Goal: Information Seeking & Learning: Find specific fact

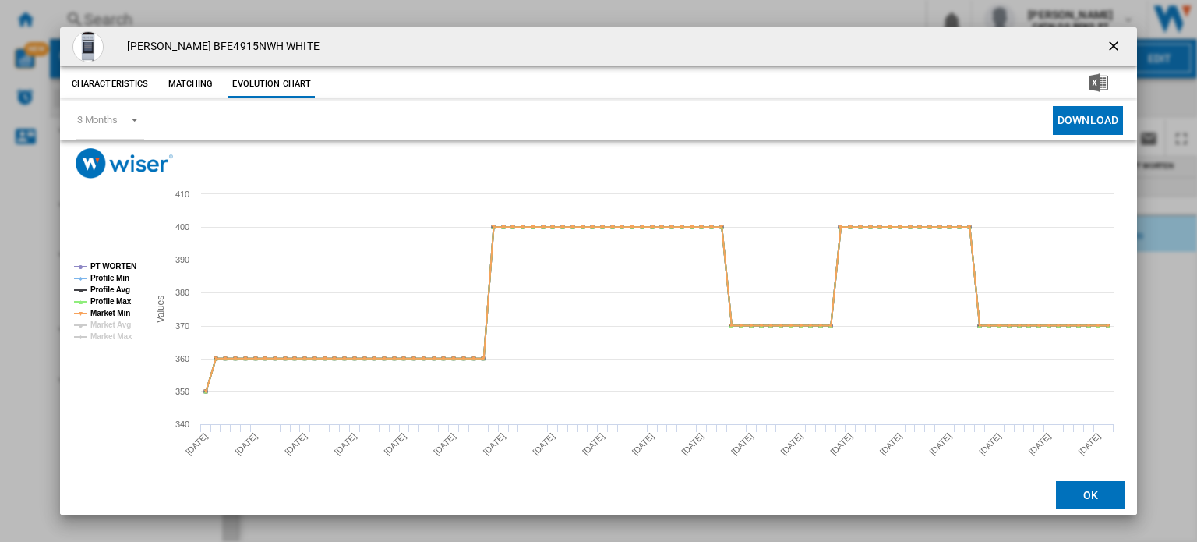
click at [1112, 40] on ng-md-icon "getI18NText('BUTTONS.CLOSE_DIALOG')" at bounding box center [1115, 47] width 19 height 19
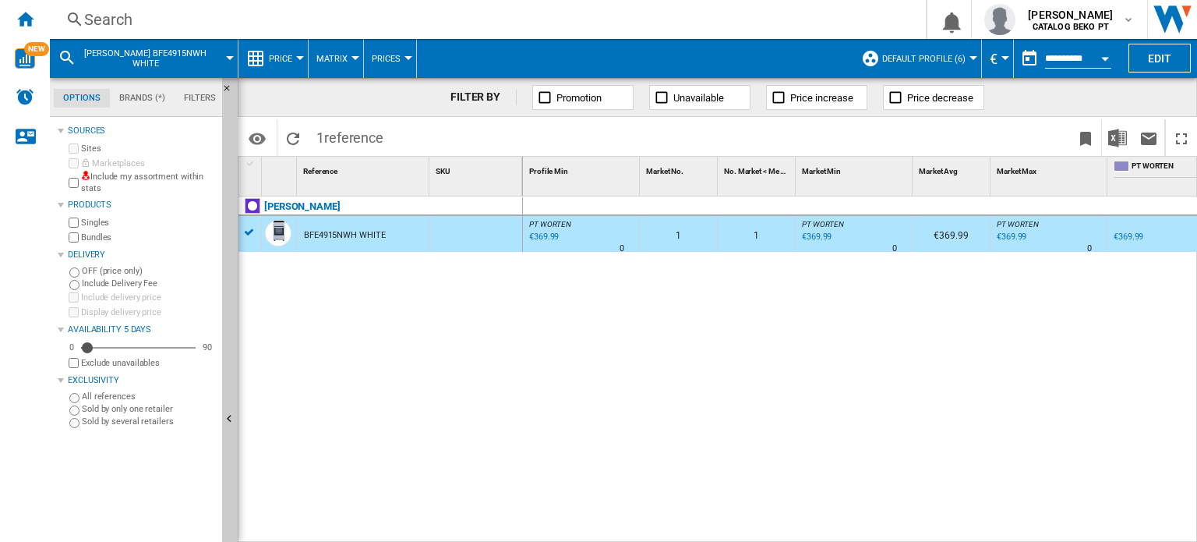
click at [139, 9] on div "Search" at bounding box center [484, 20] width 801 height 22
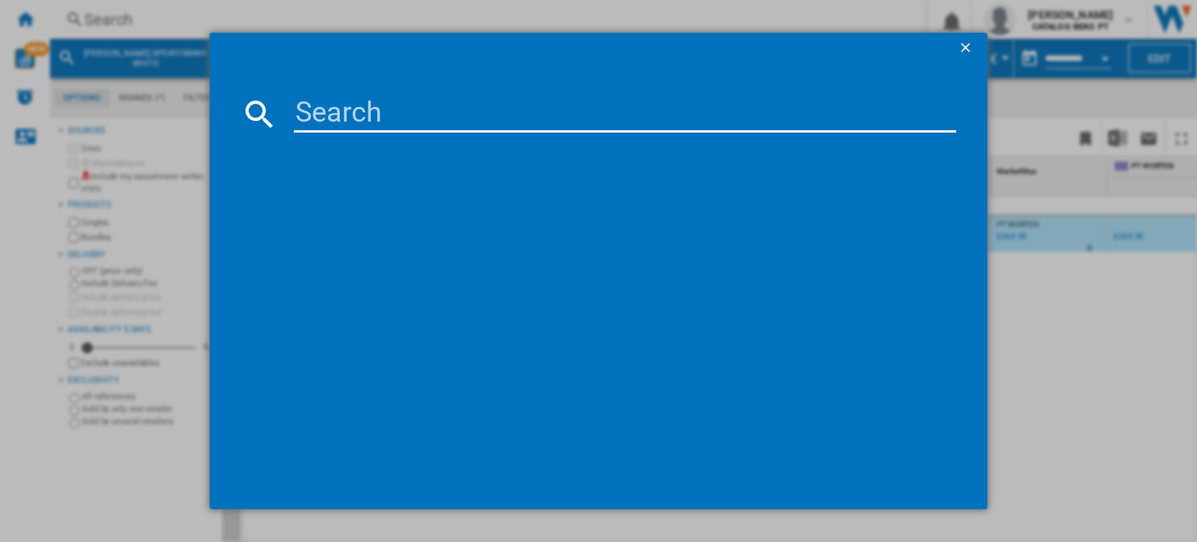
drag, startPoint x: 432, startPoint y: 78, endPoint x: 419, endPoint y: 100, distance: 25.1
click at [432, 80] on md-dialog-content at bounding box center [599, 287] width 778 height 446
click at [419, 101] on input at bounding box center [625, 113] width 663 height 37
paste input "ORIMA OR-647-VIT"
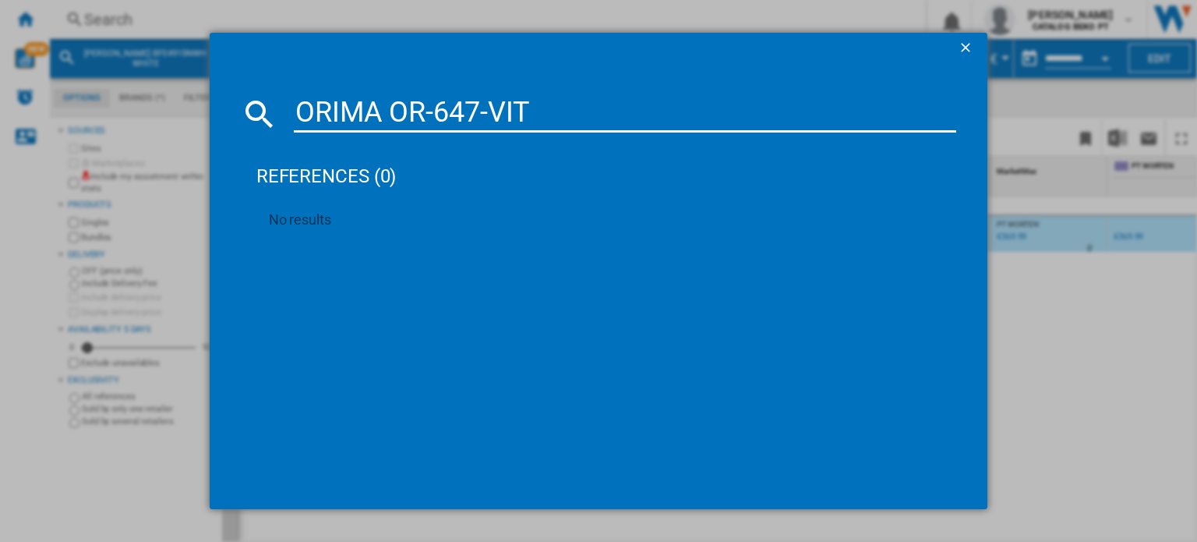
click at [393, 108] on input "ORIMA OR-647-VIT" at bounding box center [625, 113] width 663 height 37
drag, startPoint x: 384, startPoint y: 108, endPoint x: 282, endPoint y: 105, distance: 101.4
click at [290, 105] on div "ORIMA OR-647-VIT" at bounding box center [599, 113] width 716 height 37
type input "O"
type input "o"
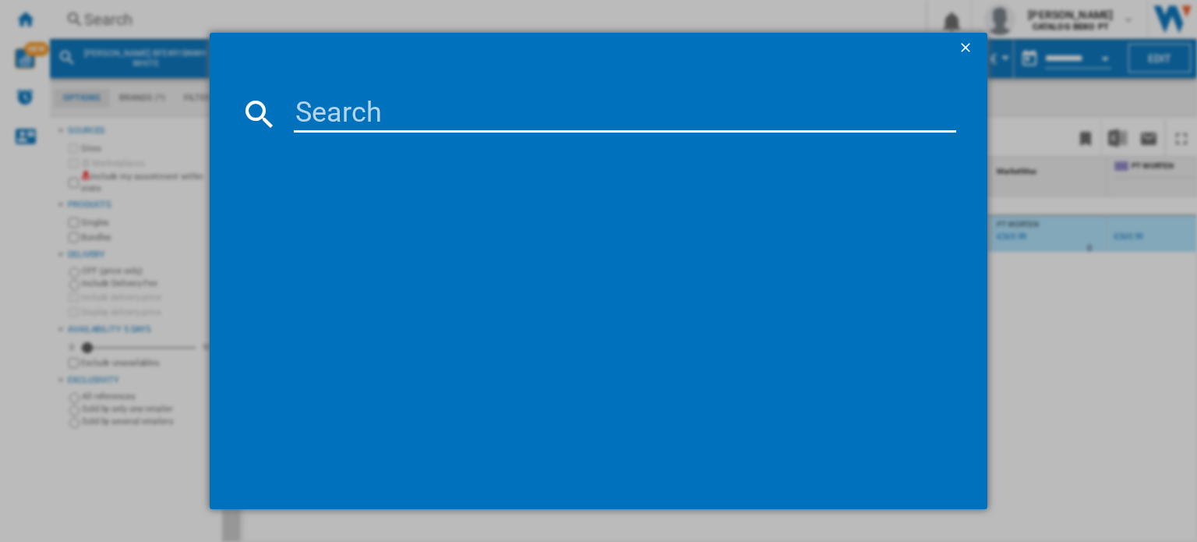
click at [349, 124] on input at bounding box center [625, 113] width 663 height 37
paste input "TFF6662XVTC"
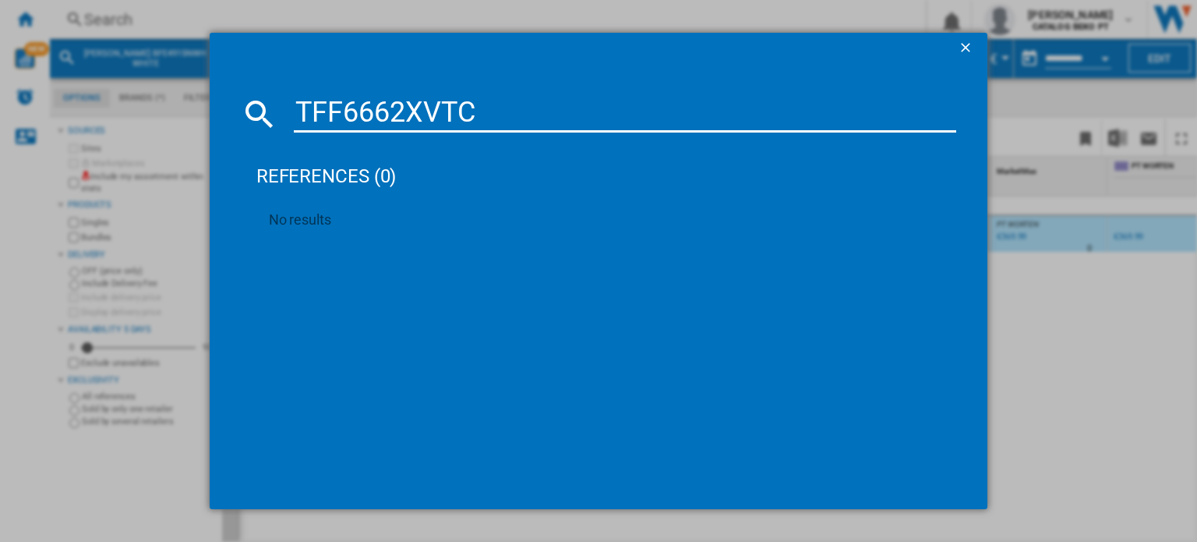
click at [427, 118] on input "TFF6662XVTC" at bounding box center [625, 113] width 663 height 37
paste input "ELEFA"
type input "TELEFAC"
click at [946, 49] on span at bounding box center [579, 48] width 738 height 31
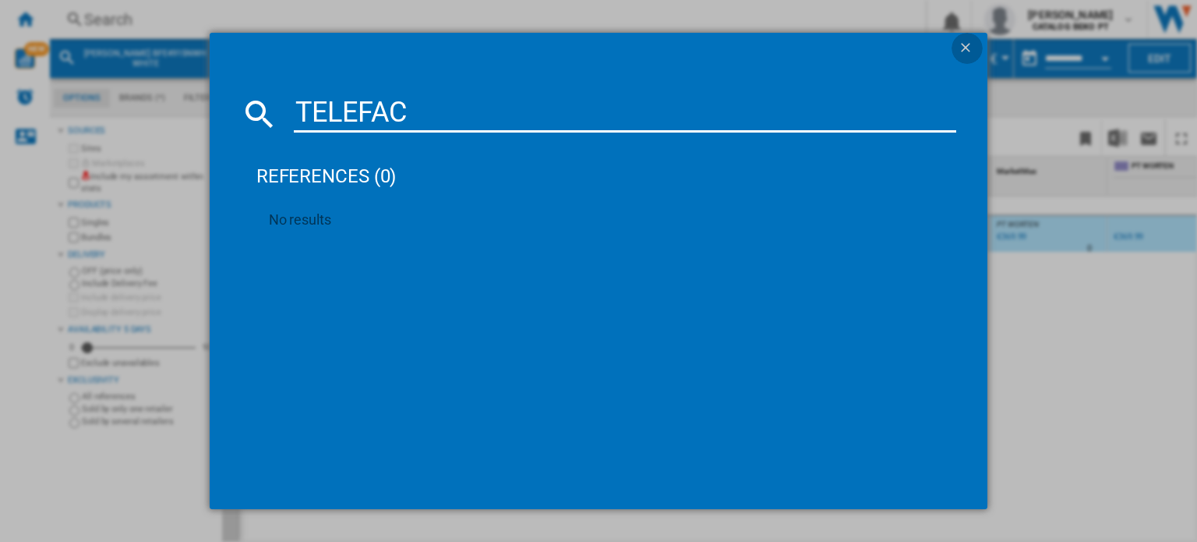
click at [956, 48] on button "button" at bounding box center [967, 48] width 31 height 31
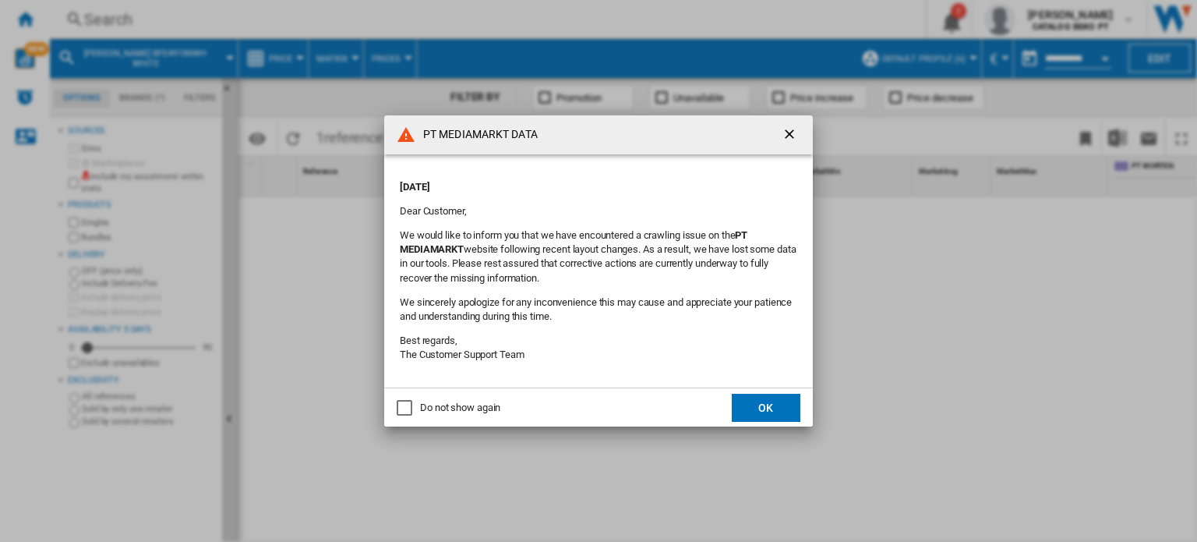
click at [773, 401] on button "OK" at bounding box center [766, 408] width 69 height 28
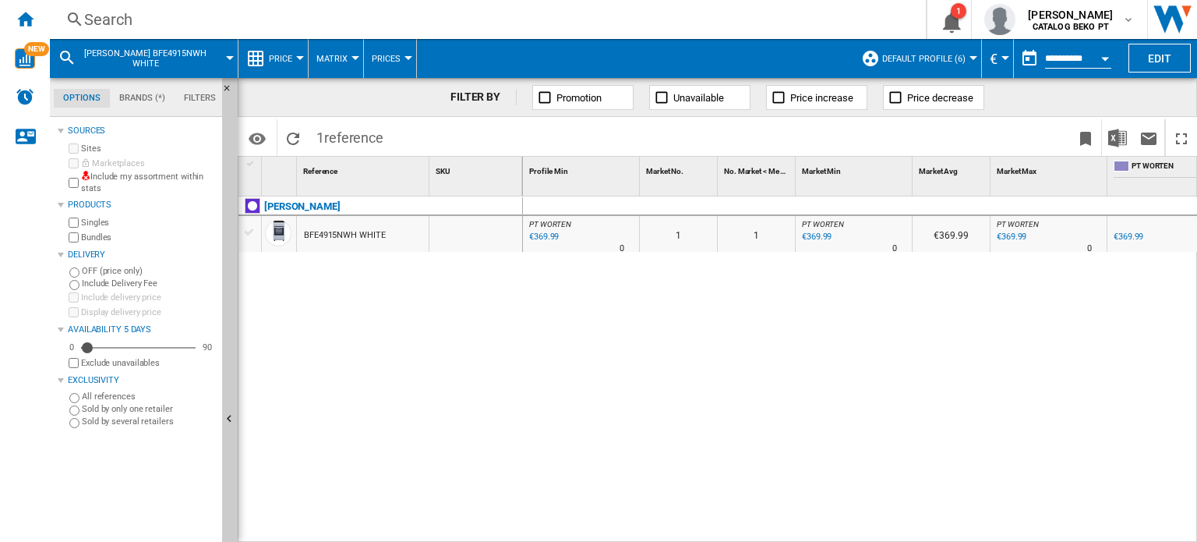
click at [119, 19] on div "Search" at bounding box center [484, 20] width 801 height 22
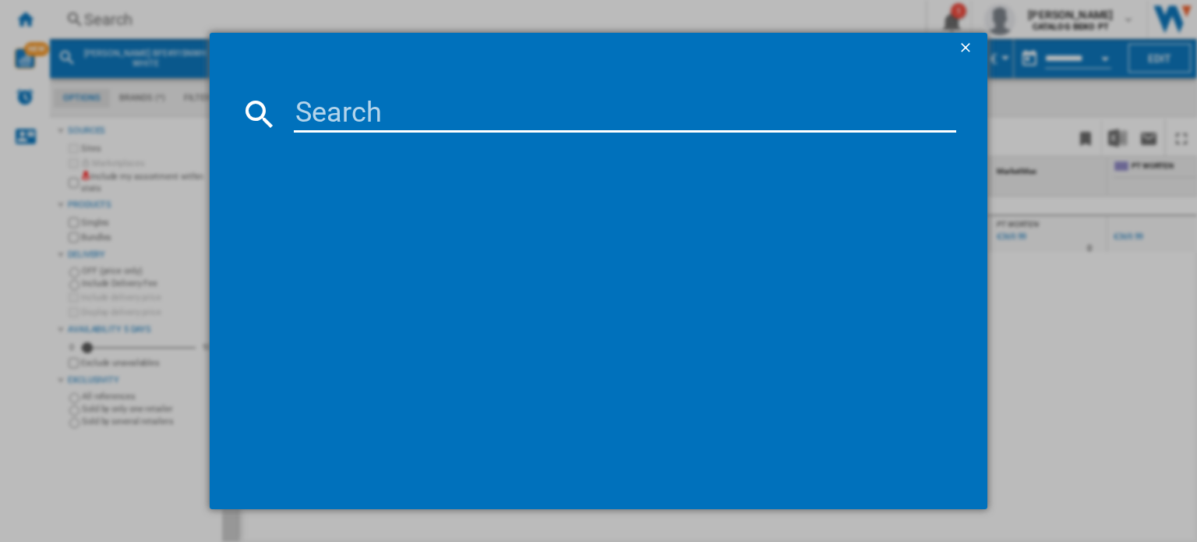
click at [314, 97] on input at bounding box center [625, 113] width 663 height 37
paste input "OR-647-VIT"
click at [405, 111] on input "OR-647-VIT" at bounding box center [625, 113] width 663 height 37
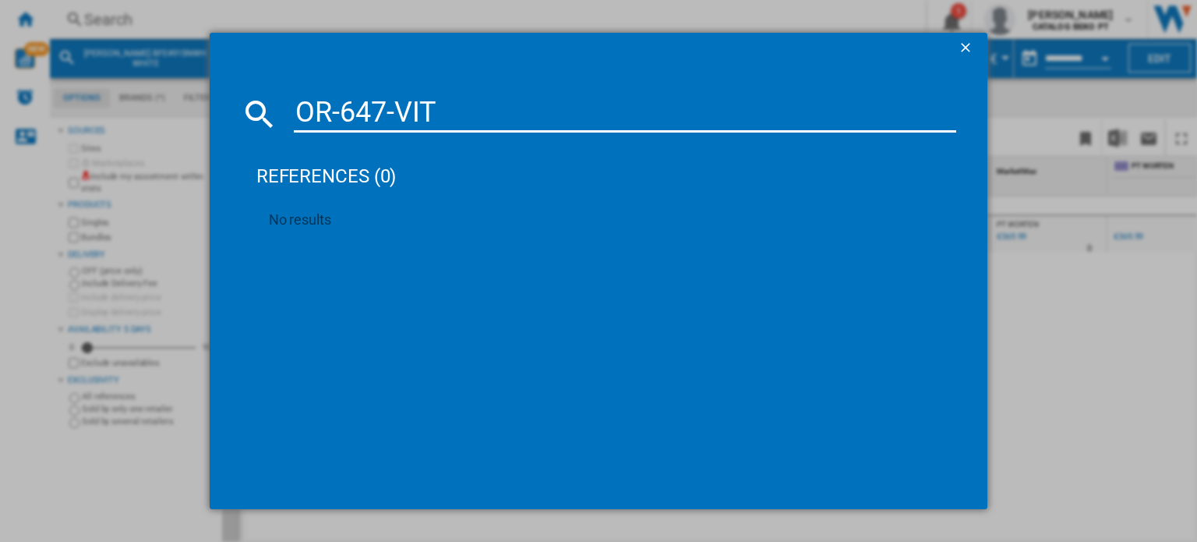
paste input "TFF6662XVTC"
click at [433, 97] on input "TFF6662XVTC" at bounding box center [625, 113] width 663 height 37
paste input "BFE4510"
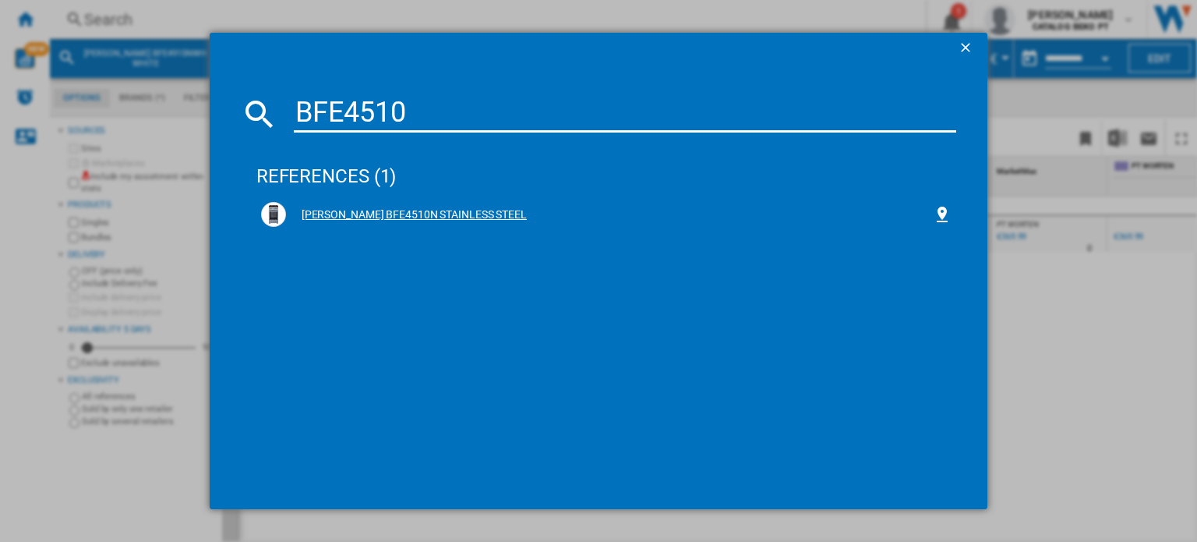
type input "BFE4510"
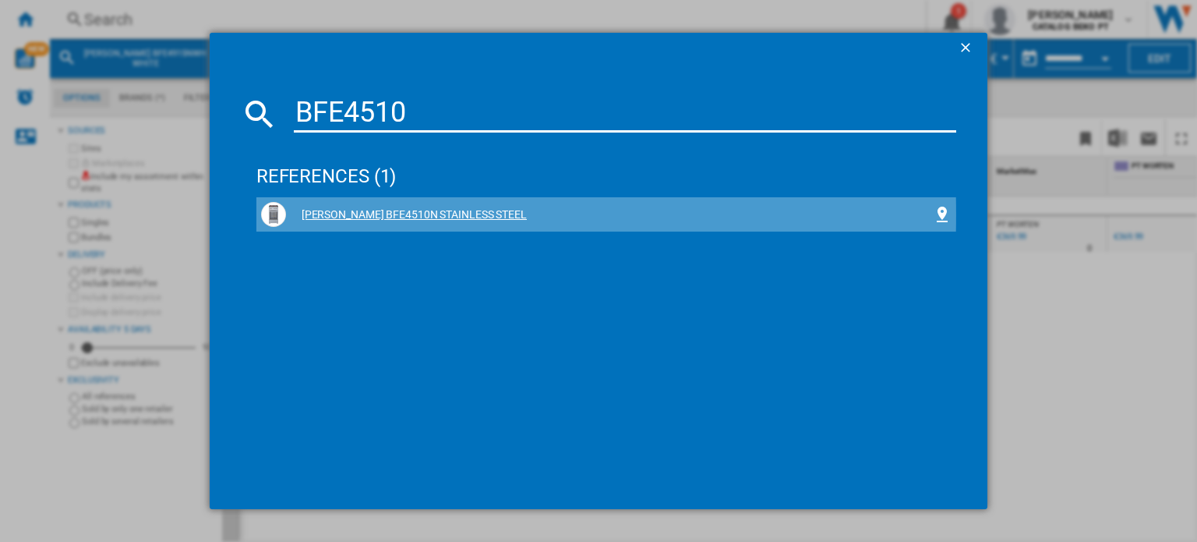
click at [371, 214] on div "BECKEN BFE4510N STAINLESS STEEL" at bounding box center [609, 215] width 647 height 16
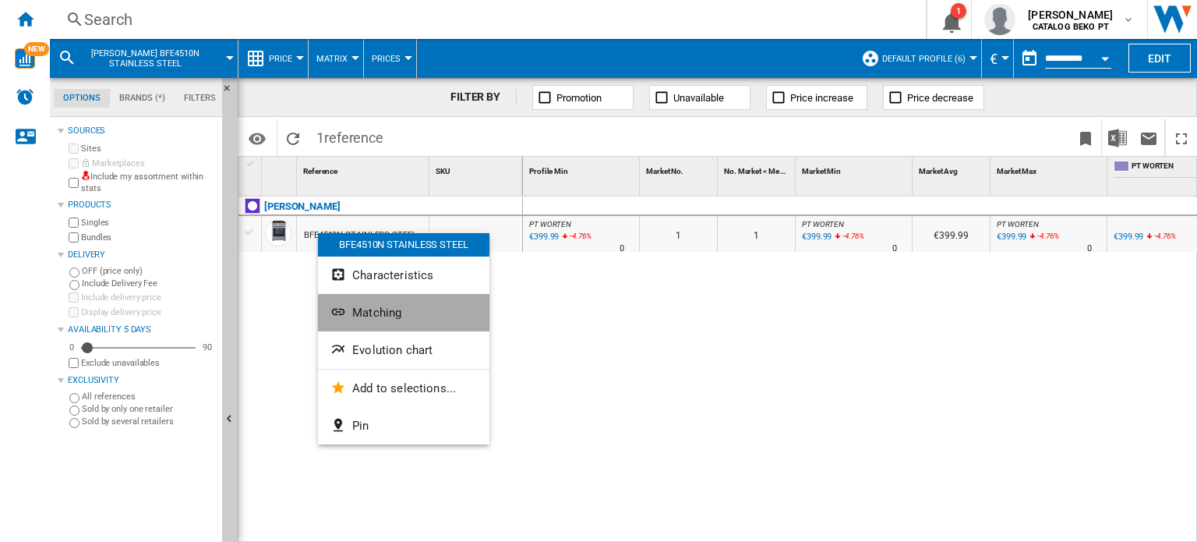
click at [389, 320] on button "Matching" at bounding box center [404, 312] width 172 height 37
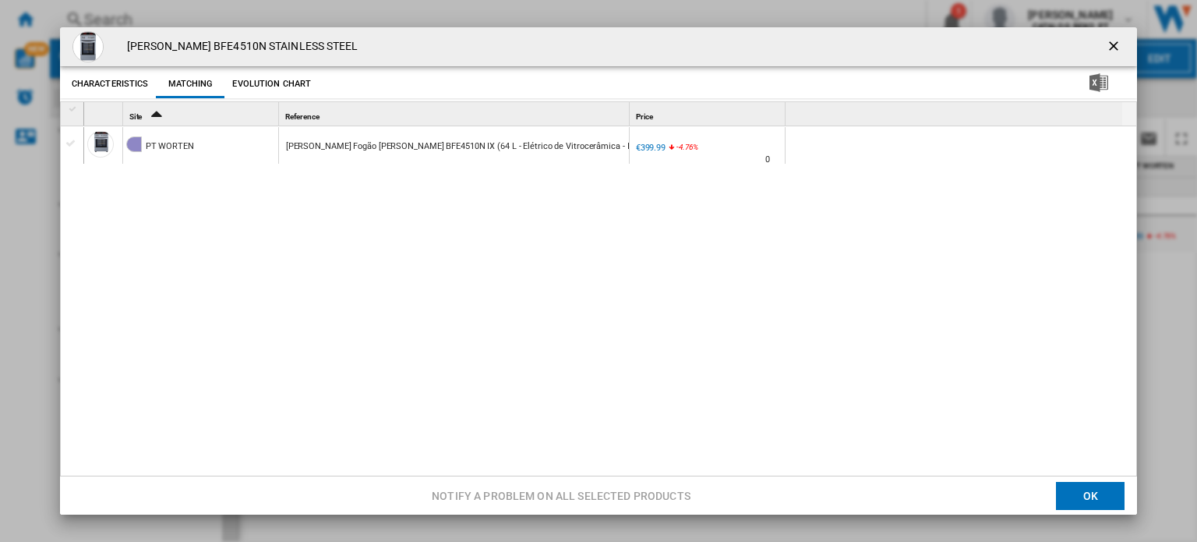
click at [1110, 43] on ng-md-icon "getI18NText('BUTTONS.CLOSE_DIALOG')" at bounding box center [1115, 47] width 19 height 19
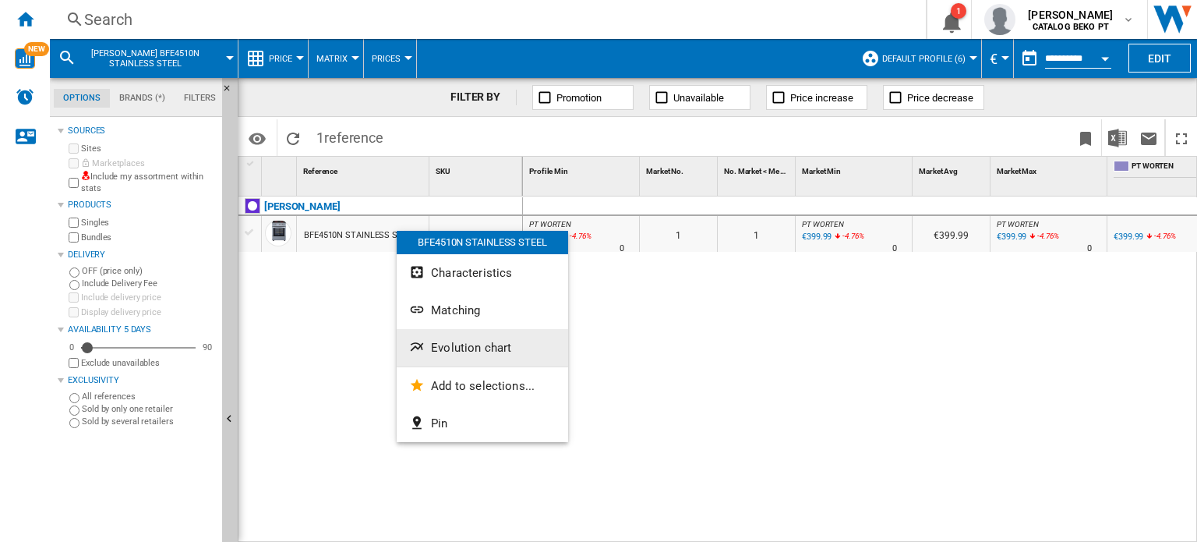
click at [449, 342] on span "Evolution chart" at bounding box center [471, 348] width 80 height 14
